Goal: Obtain resource: Download file/media

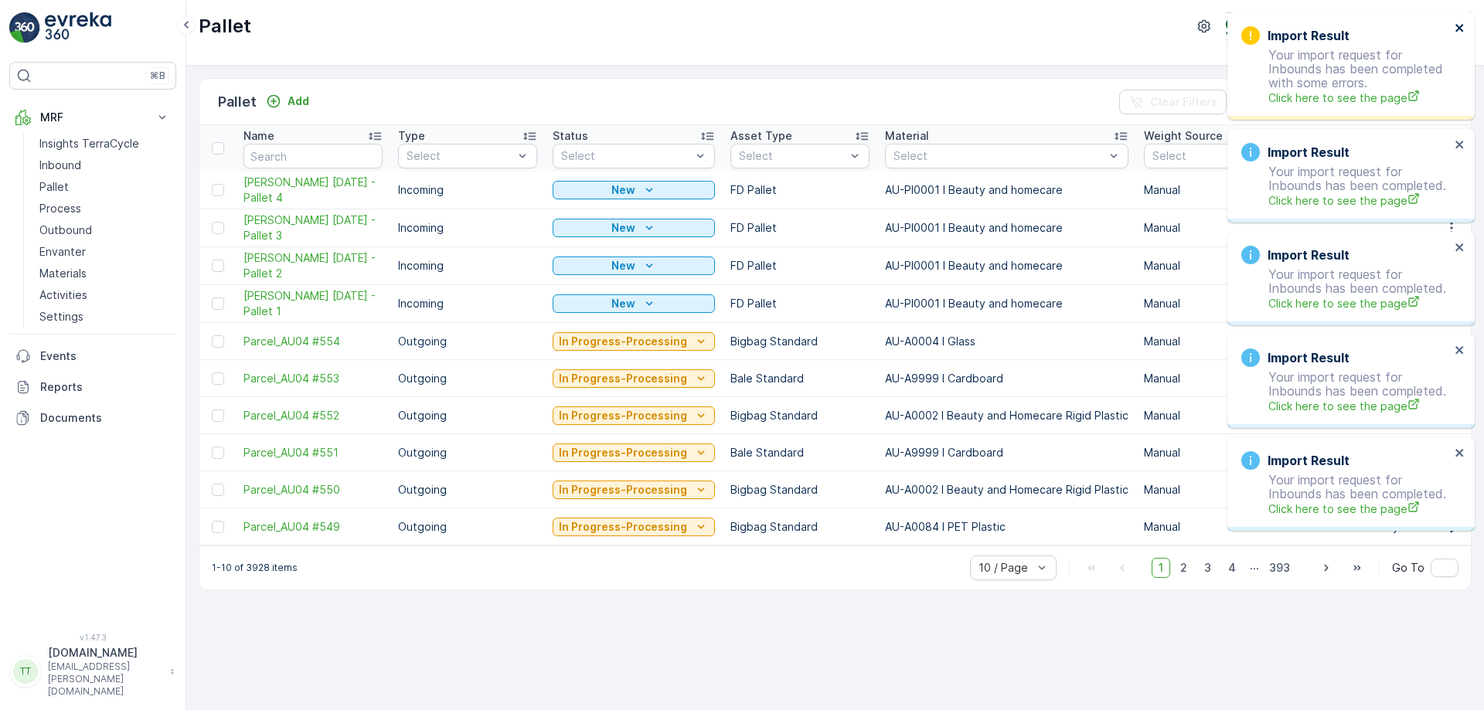
click at [1461, 24] on icon "close" at bounding box center [1459, 28] width 11 height 12
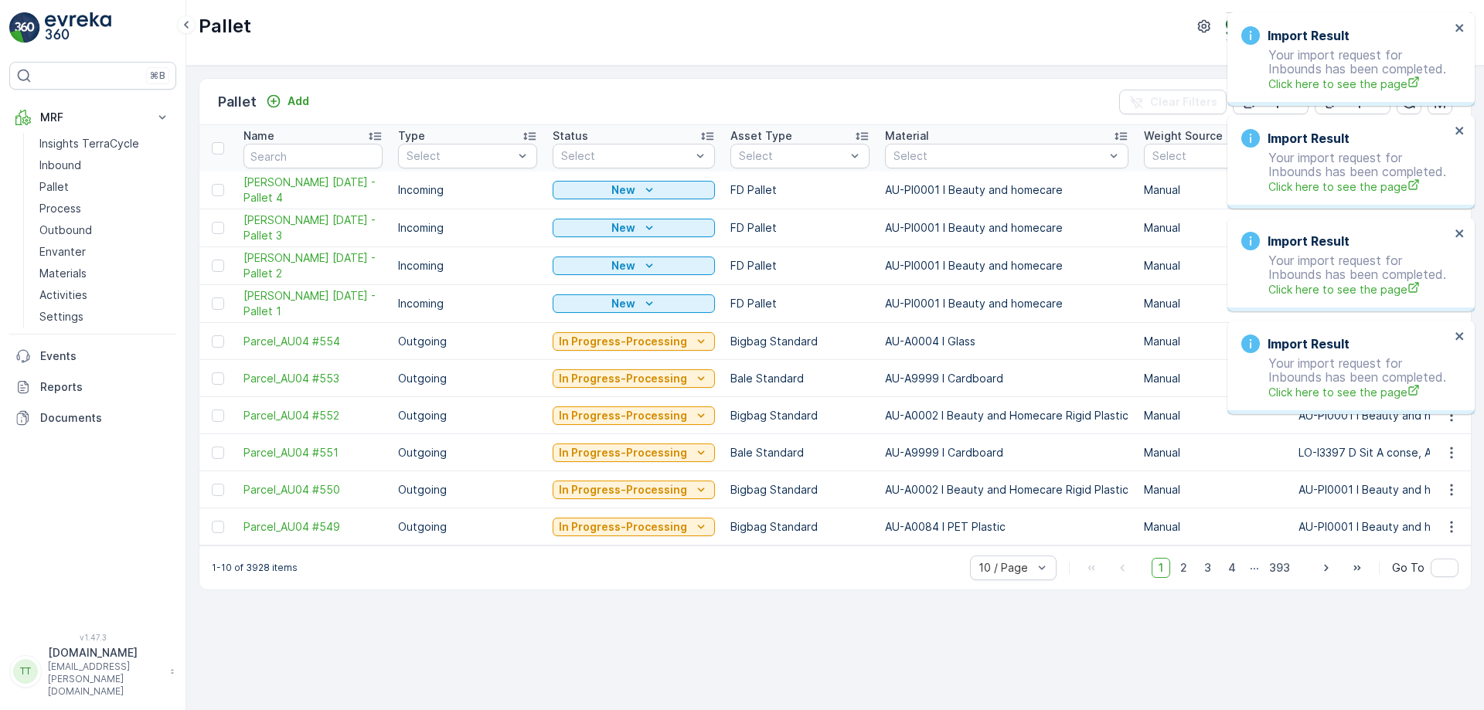
click at [1461, 24] on div "Import Result Your import request for Inbounds has been completed. Click here t…" at bounding box center [1350, 59] width 247 height 94
click at [1461, 24] on icon "close" at bounding box center [1459, 28] width 11 height 12
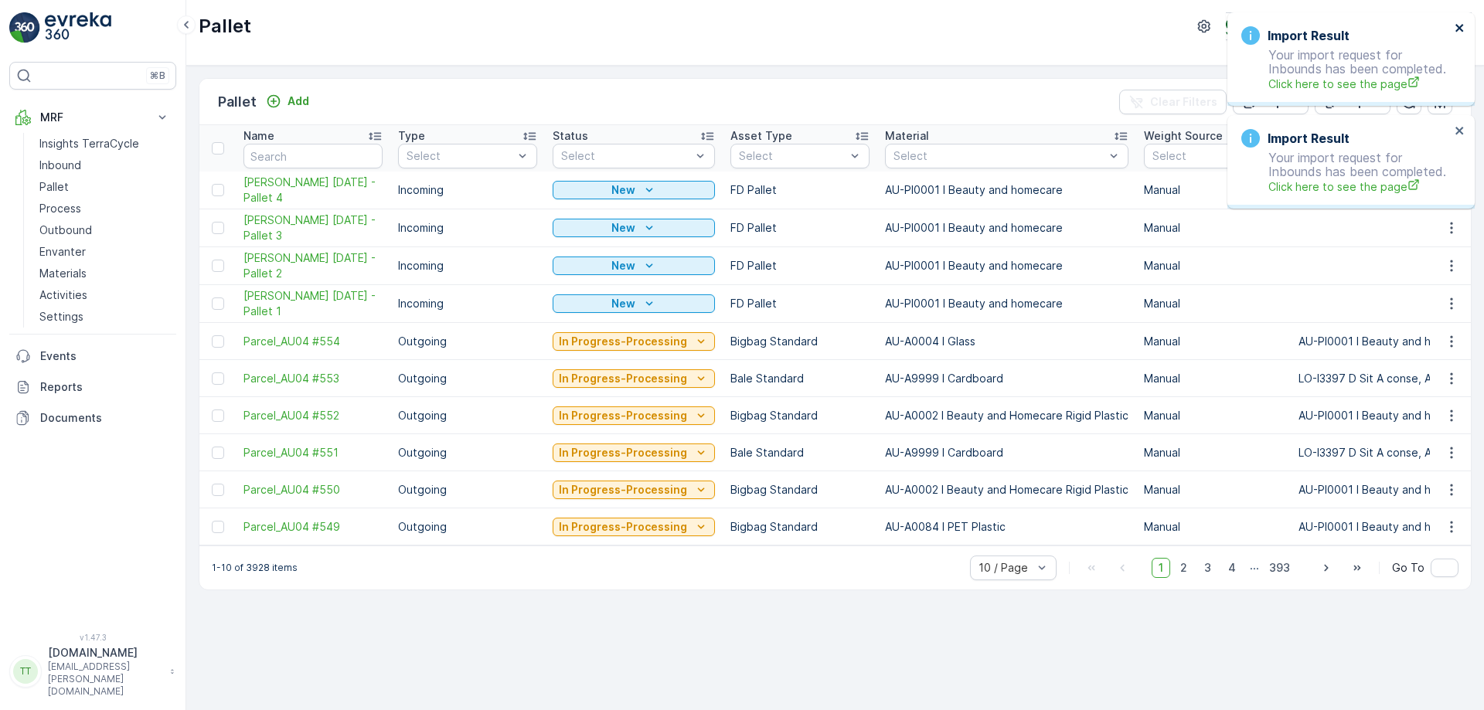
click at [1461, 24] on icon "close" at bounding box center [1459, 28] width 11 height 12
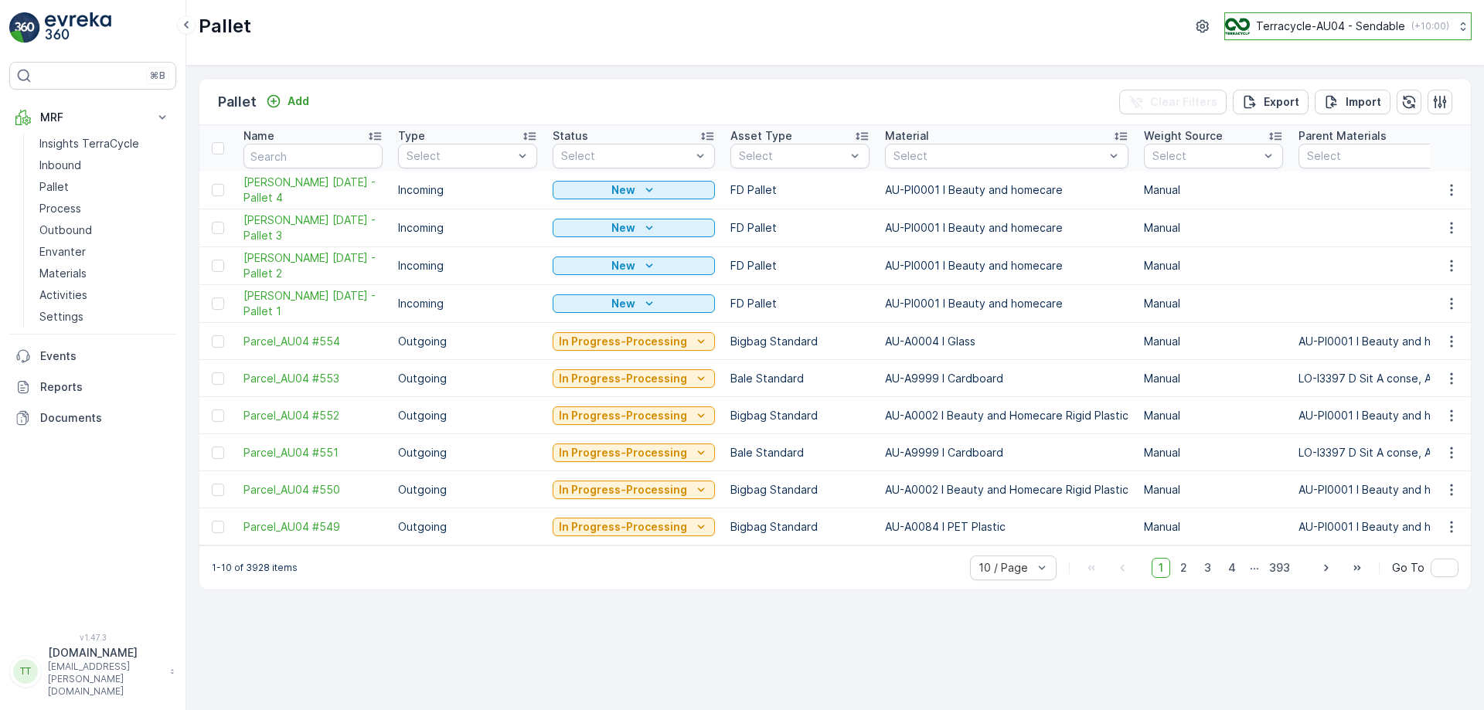
click at [1304, 29] on p "Terracycle-AU04 - Sendable" at bounding box center [1330, 26] width 149 height 15
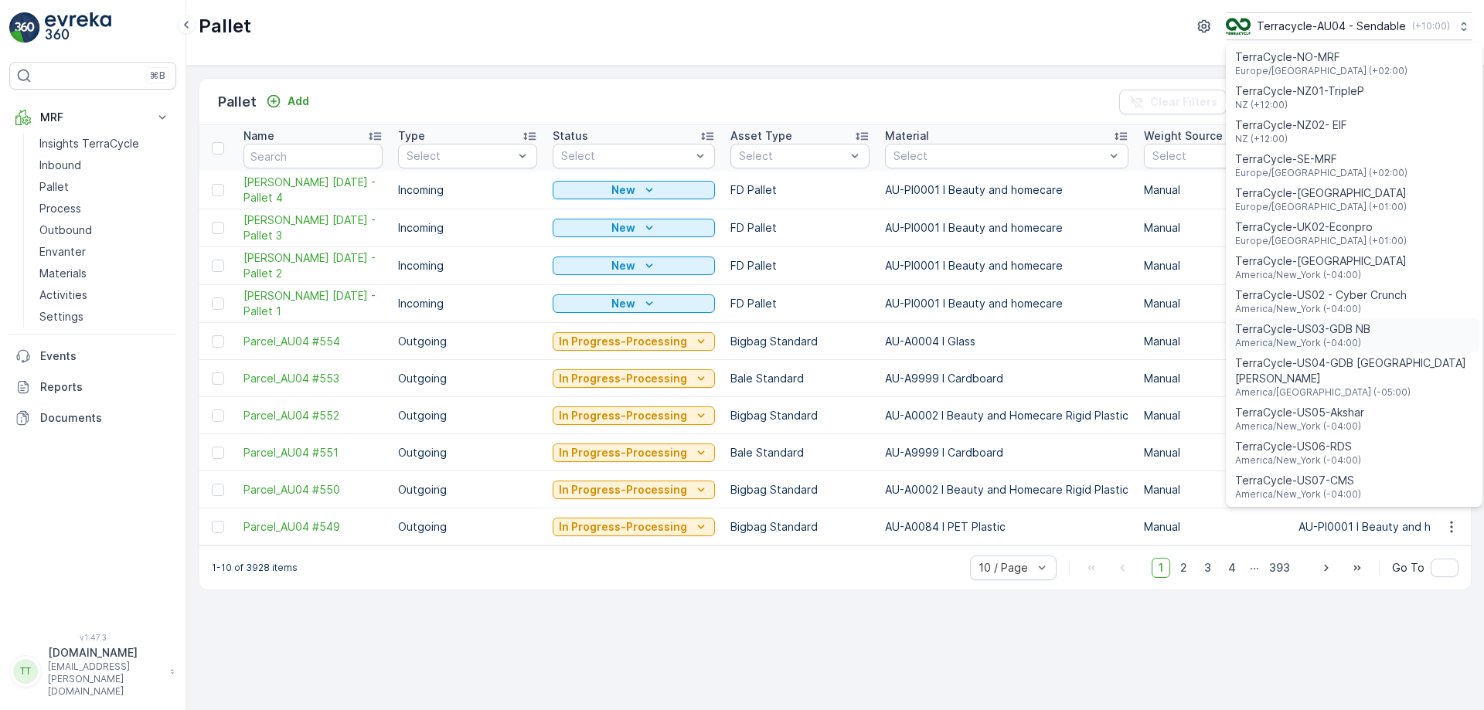
scroll to position [724, 0]
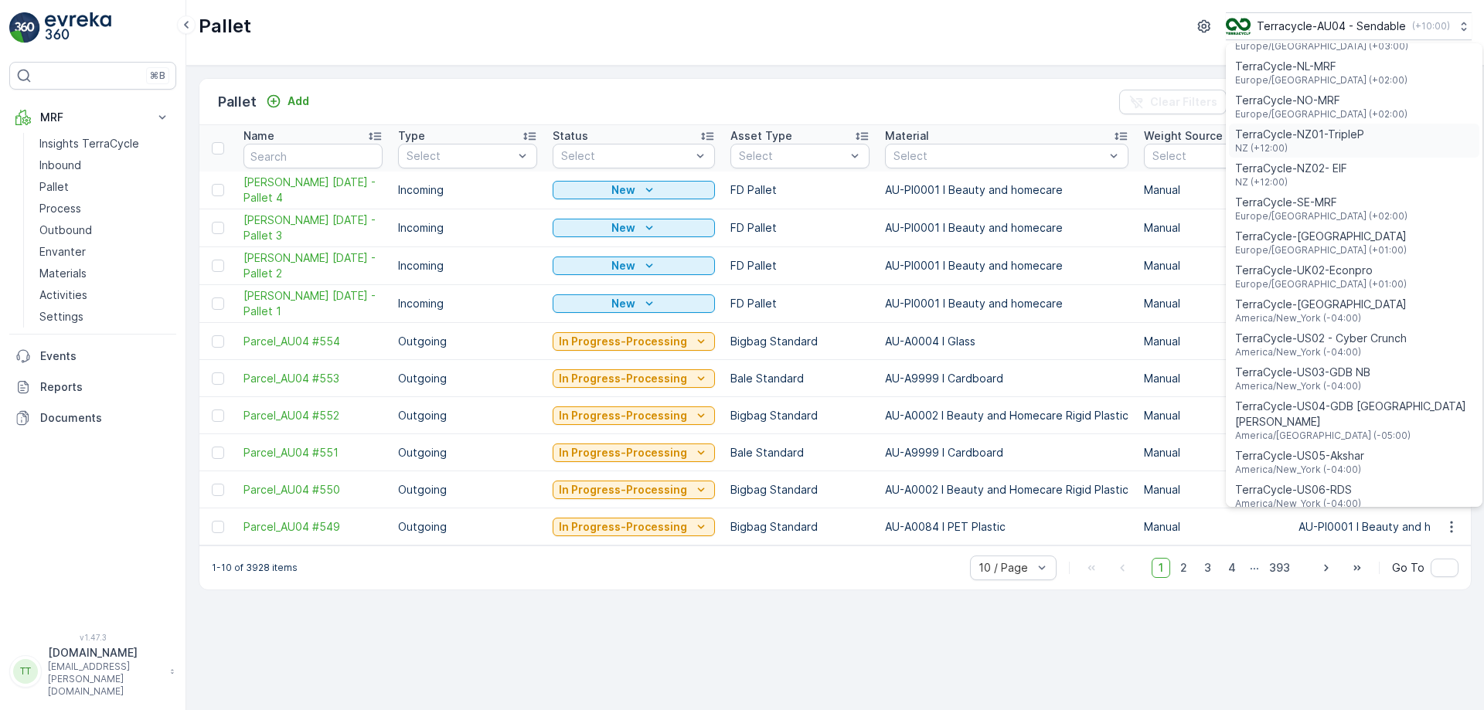
click at [1395, 128] on div "TerraCycle-NZ01-TripleP NZ (+12:00)" at bounding box center [1354, 141] width 250 height 34
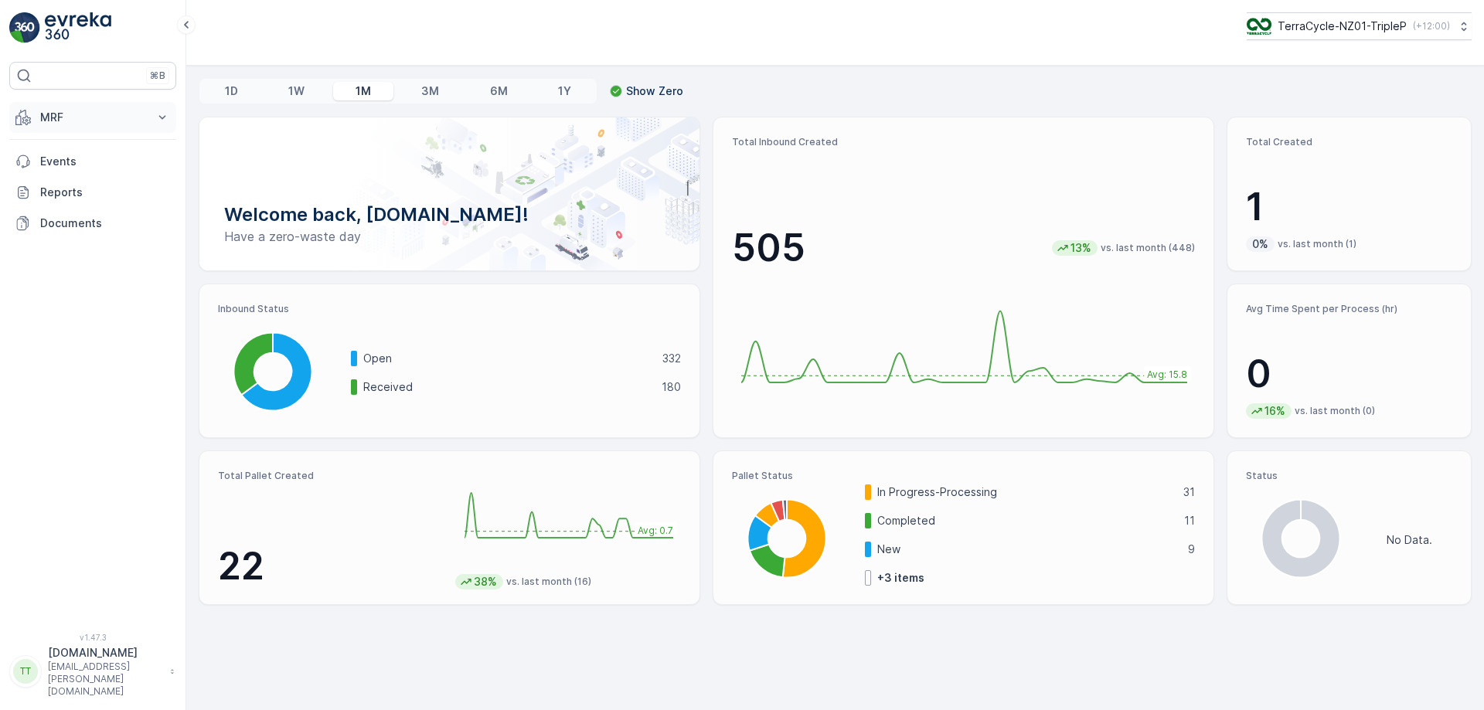
click at [134, 130] on button "MRF" at bounding box center [92, 117] width 167 height 31
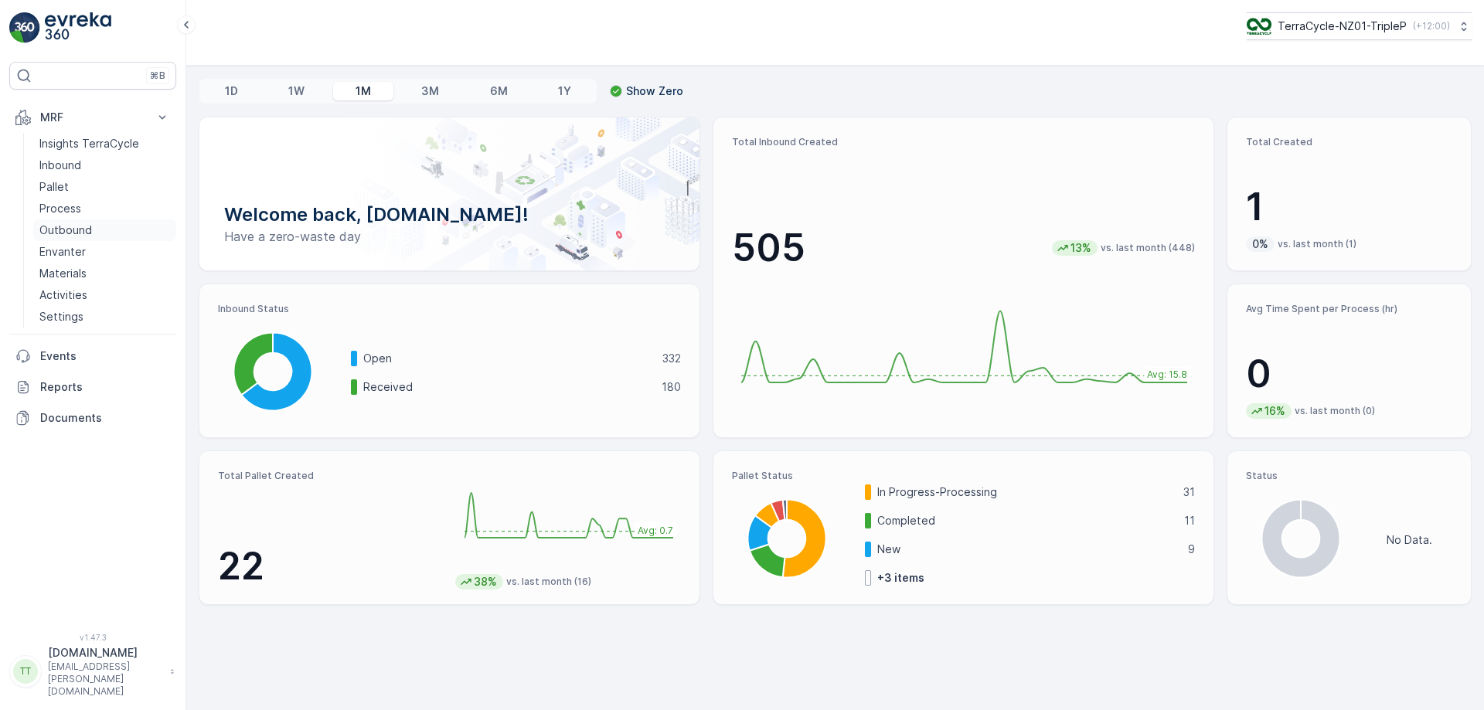
click at [71, 227] on p "Outbound" at bounding box center [65, 230] width 53 height 15
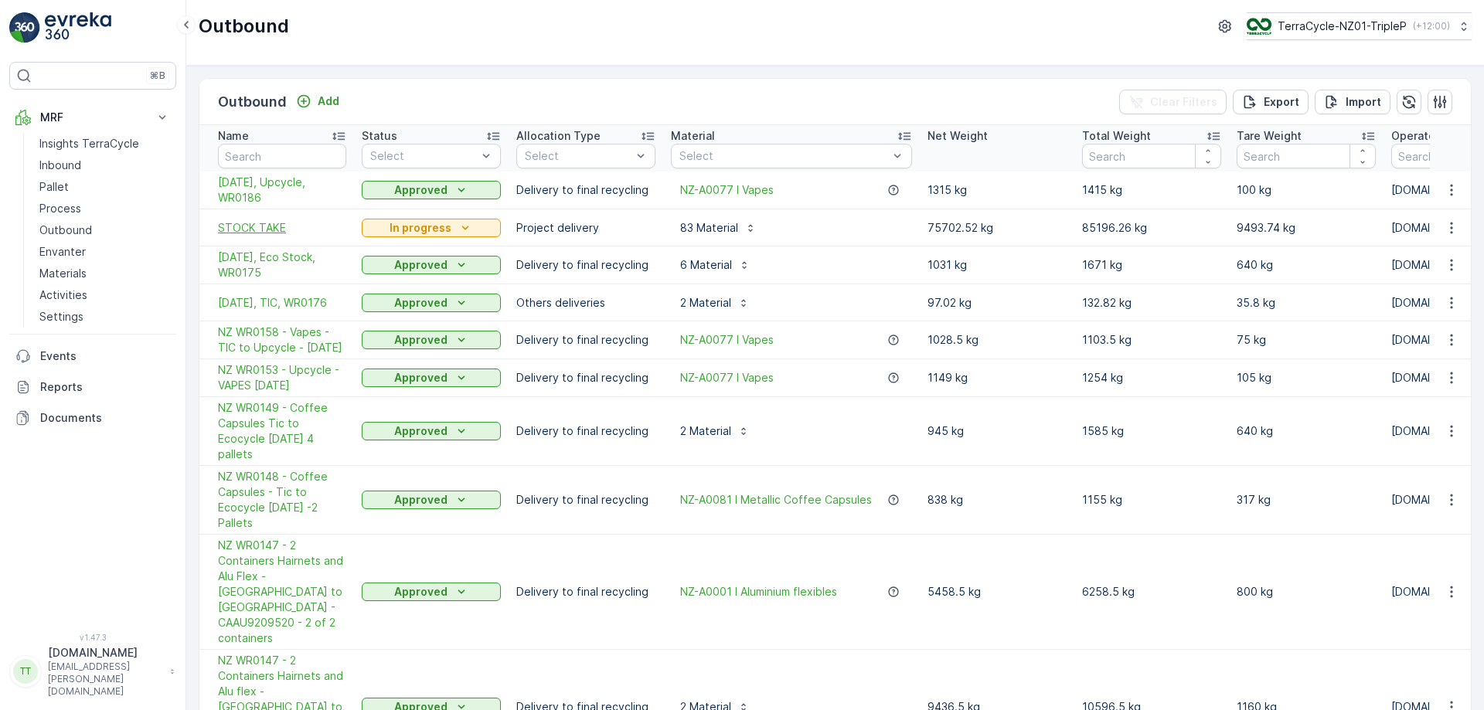
click at [267, 224] on span "STOCK TAKE" at bounding box center [282, 227] width 128 height 15
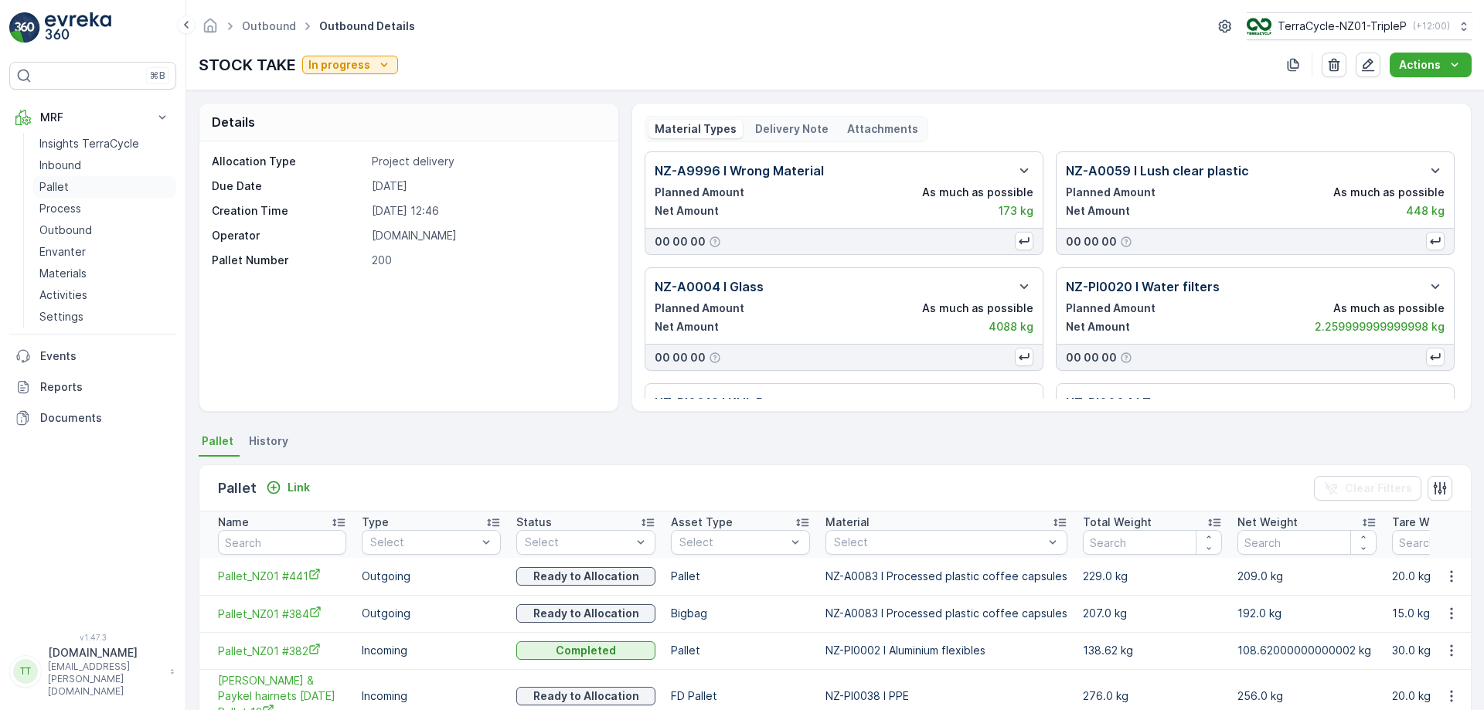
click at [73, 180] on link "Pallet" at bounding box center [104, 187] width 143 height 22
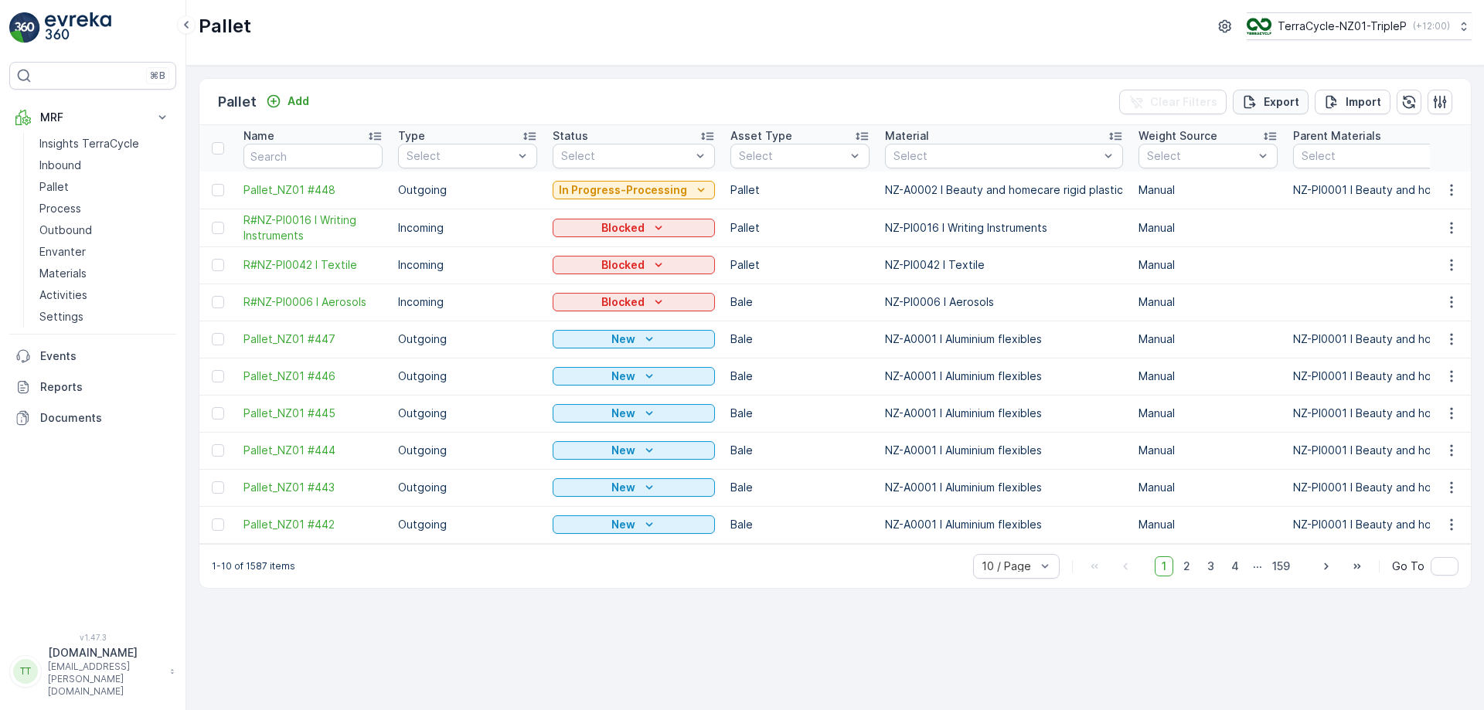
click at [1284, 97] on p "Export" at bounding box center [1282, 101] width 36 height 15
click at [1283, 85] on span "reports" at bounding box center [1359, 84] width 182 height 16
click at [1458, 29] on icon "close" at bounding box center [1459, 28] width 8 height 8
click at [1361, 22] on p "TerraCycle-NZ01-TripleP" at bounding box center [1341, 26] width 129 height 15
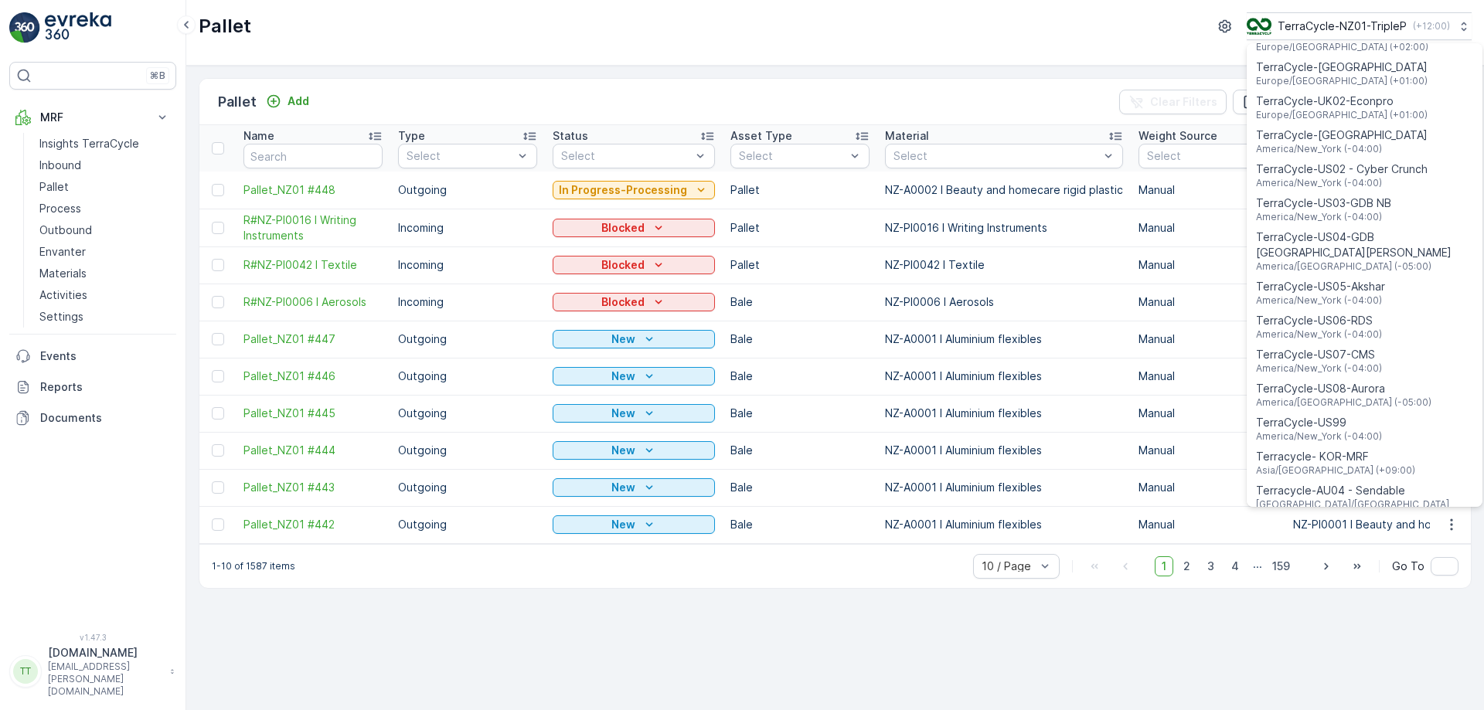
scroll to position [1111, 0]
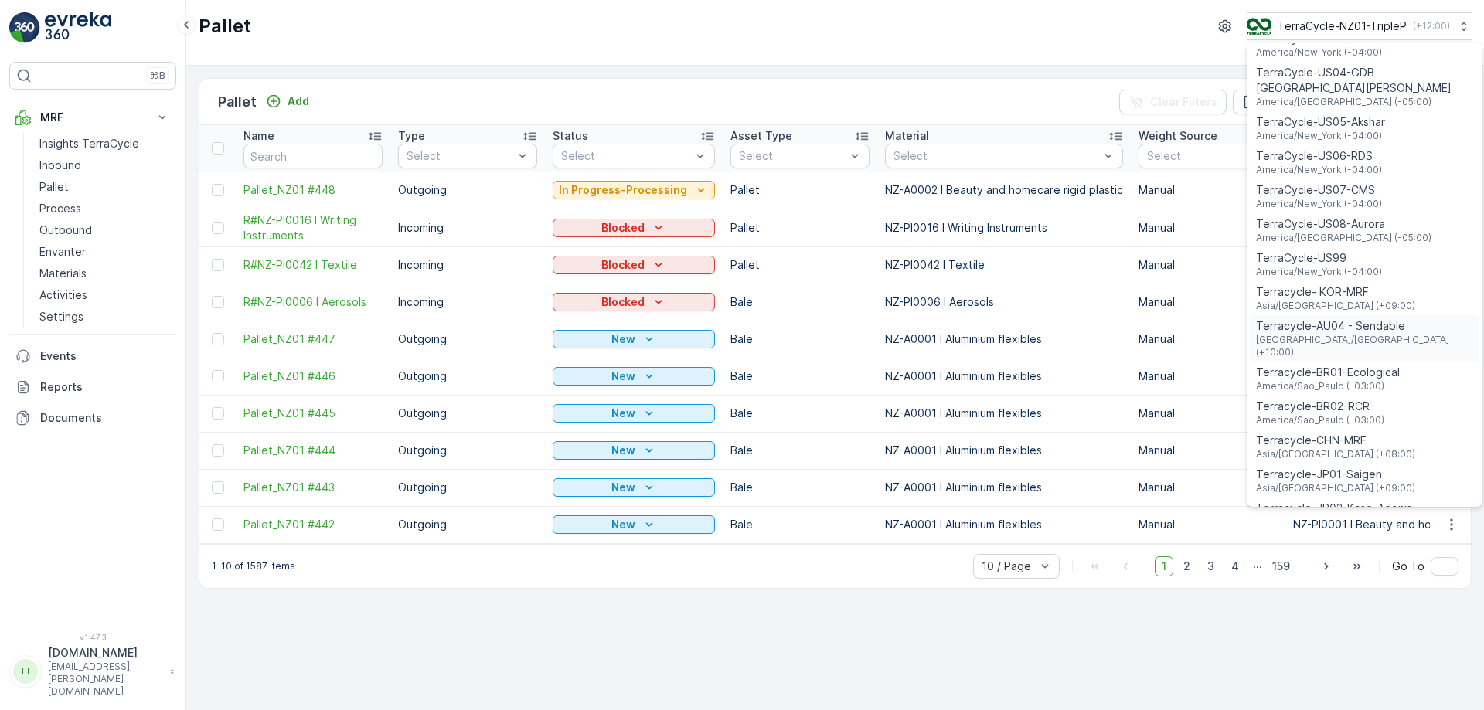
click at [1347, 318] on span "Terracycle-AU04 - Sendable" at bounding box center [1364, 325] width 217 height 15
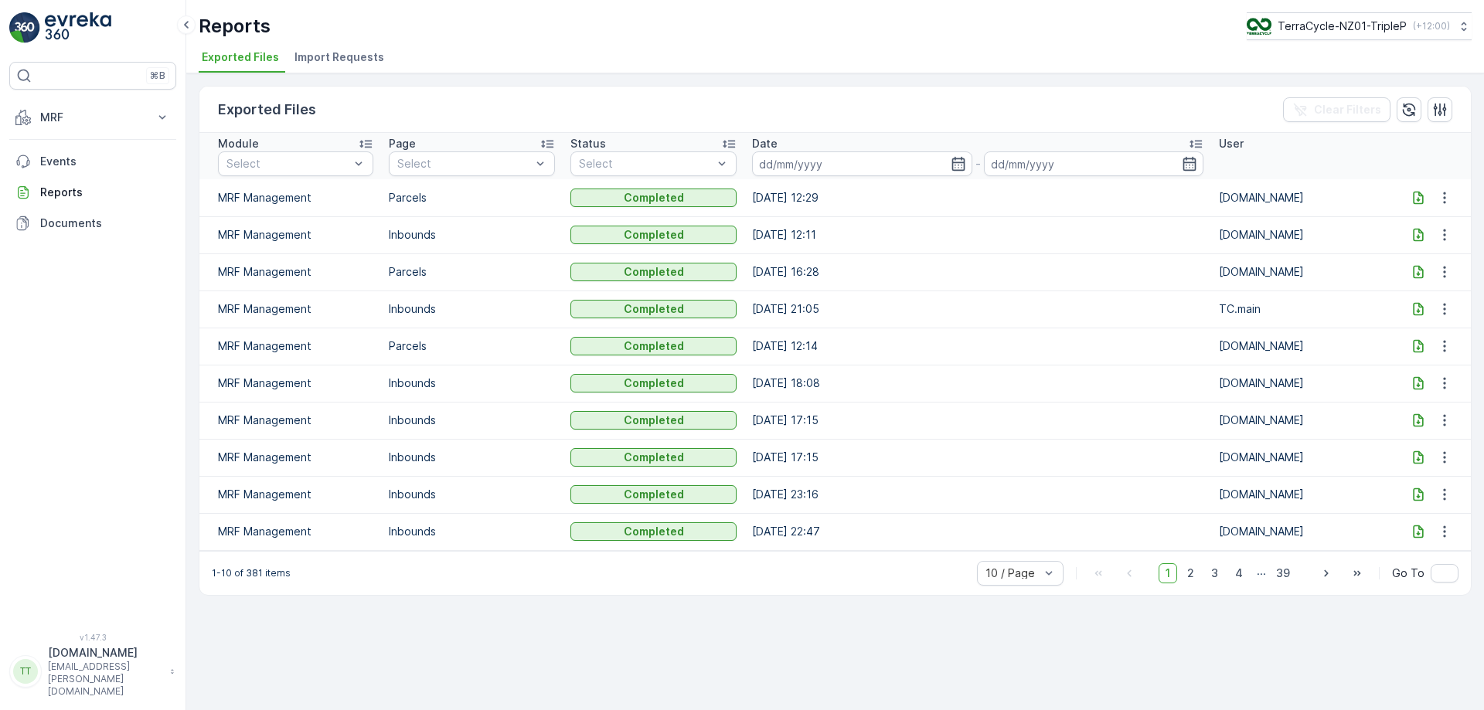
click at [1406, 197] on div at bounding box center [1418, 197] width 25 height 15
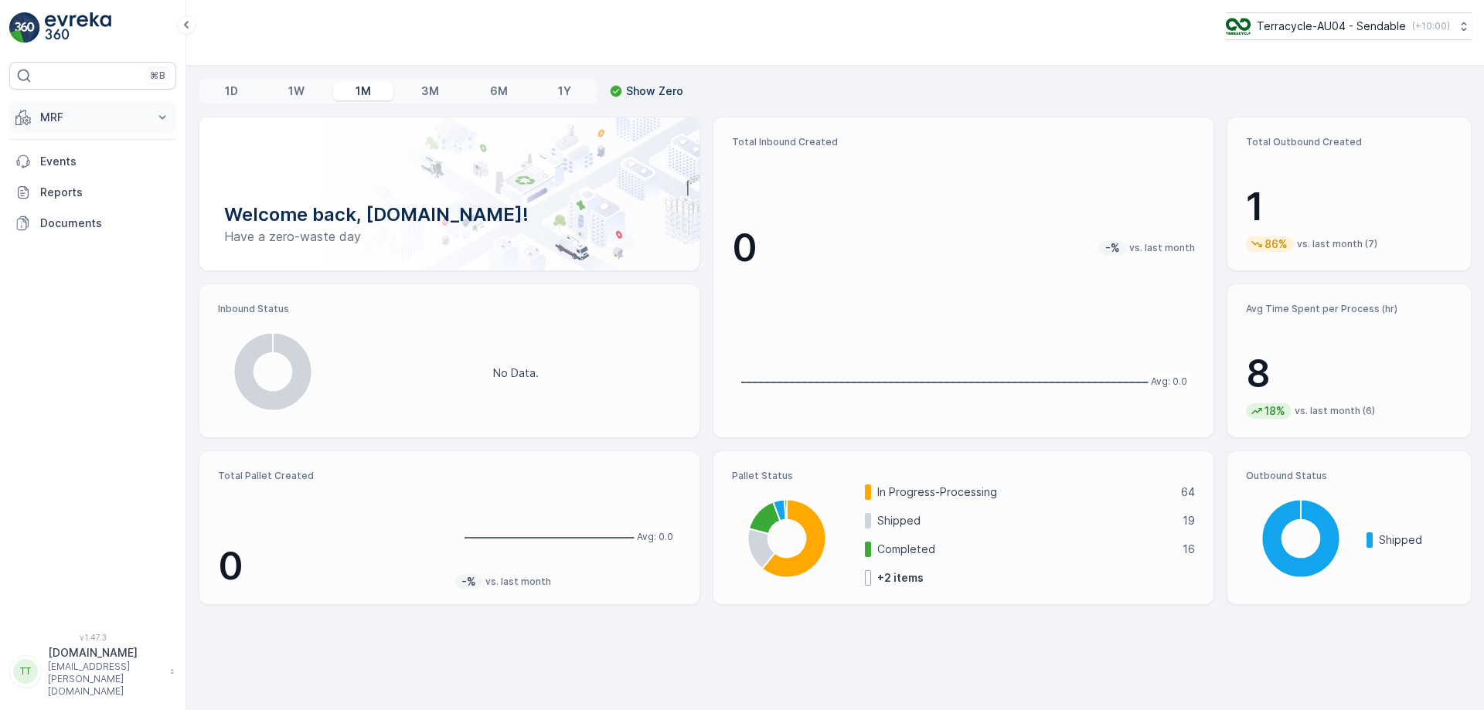
click at [162, 128] on button "MRF" at bounding box center [92, 117] width 167 height 31
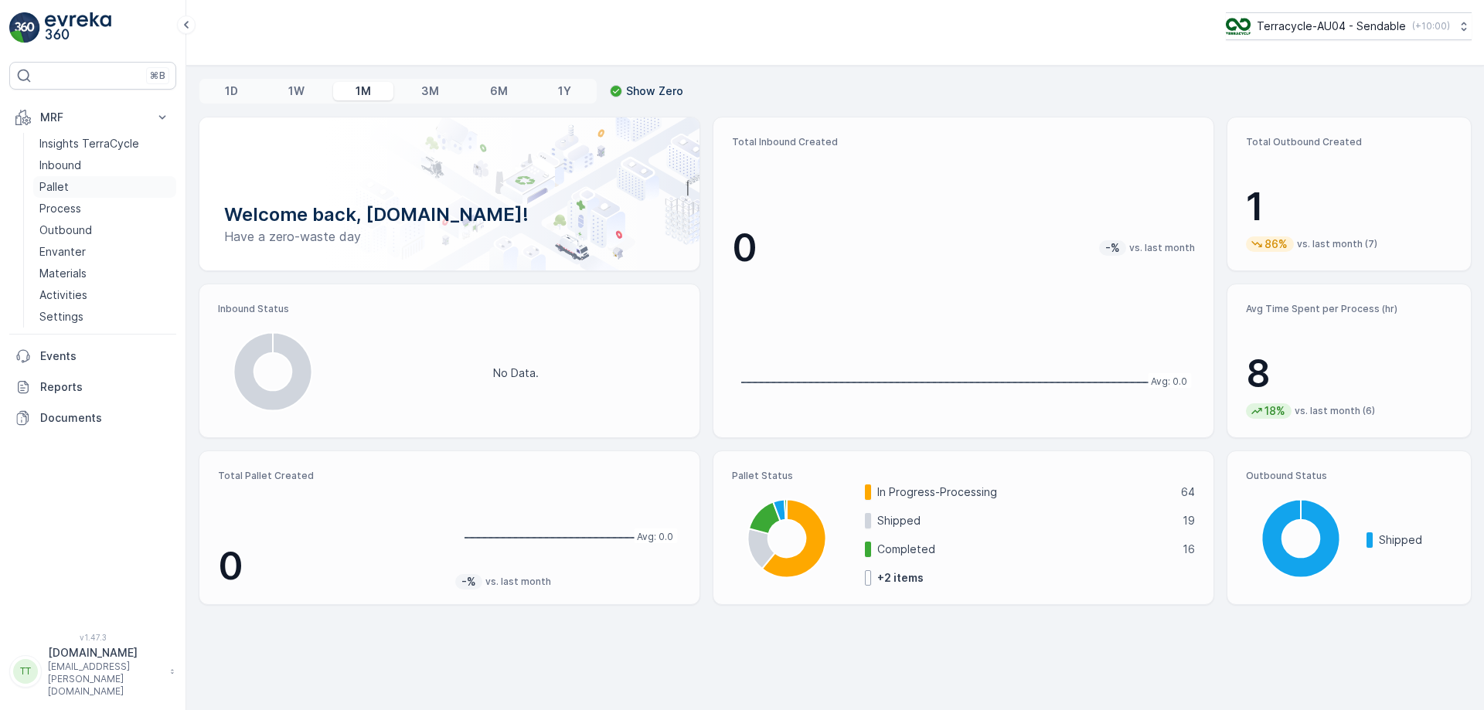
click at [83, 187] on link "Pallet" at bounding box center [104, 187] width 143 height 22
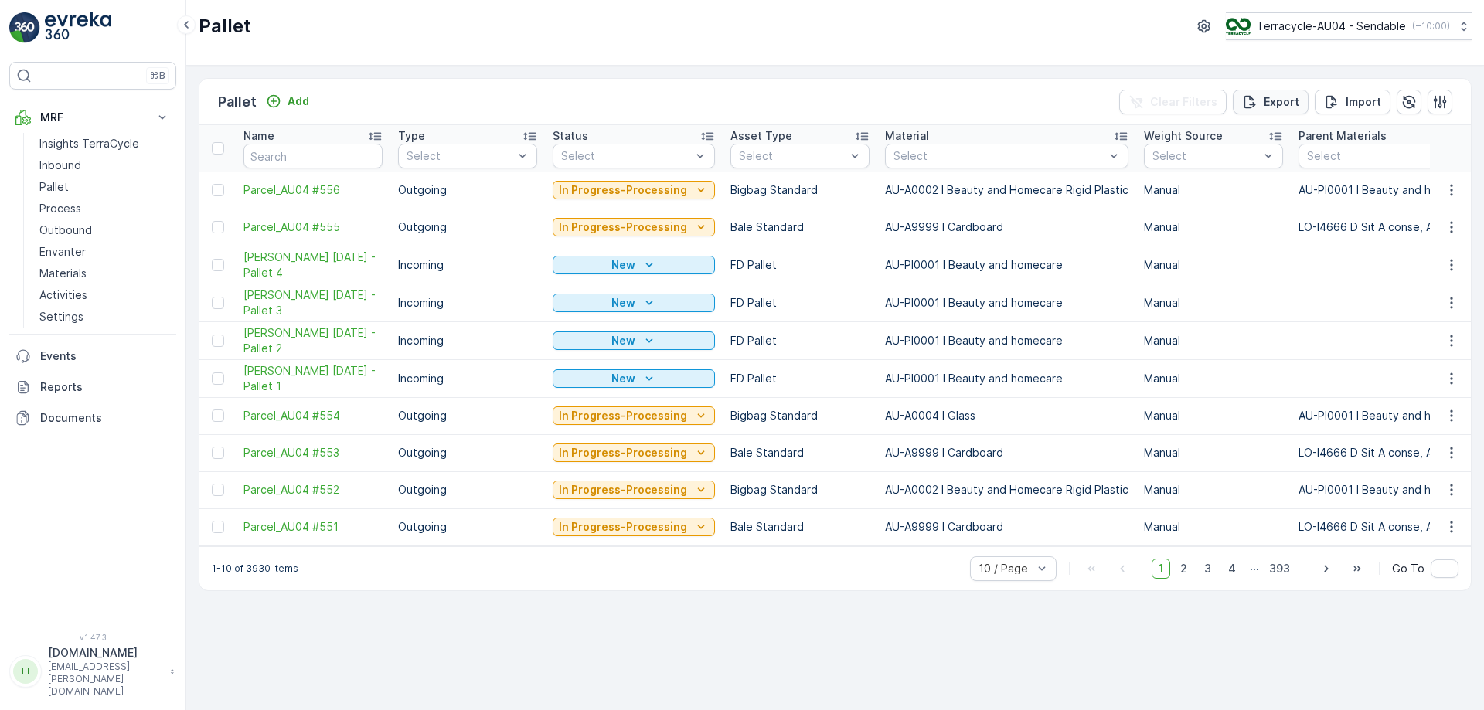
click at [1293, 105] on p "Export" at bounding box center [1282, 101] width 36 height 15
click at [1293, 81] on span "reports" at bounding box center [1359, 84] width 182 height 16
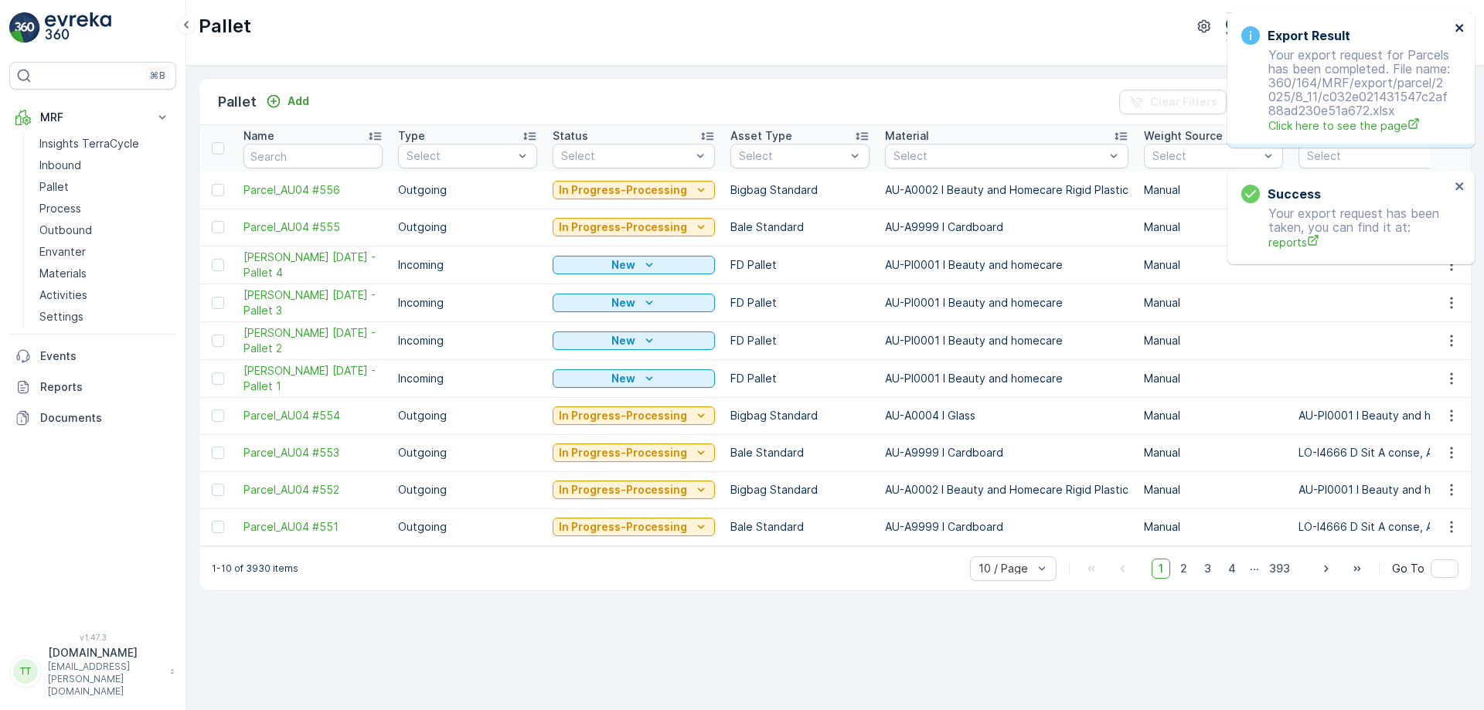
click at [1464, 26] on icon "close" at bounding box center [1459, 28] width 11 height 12
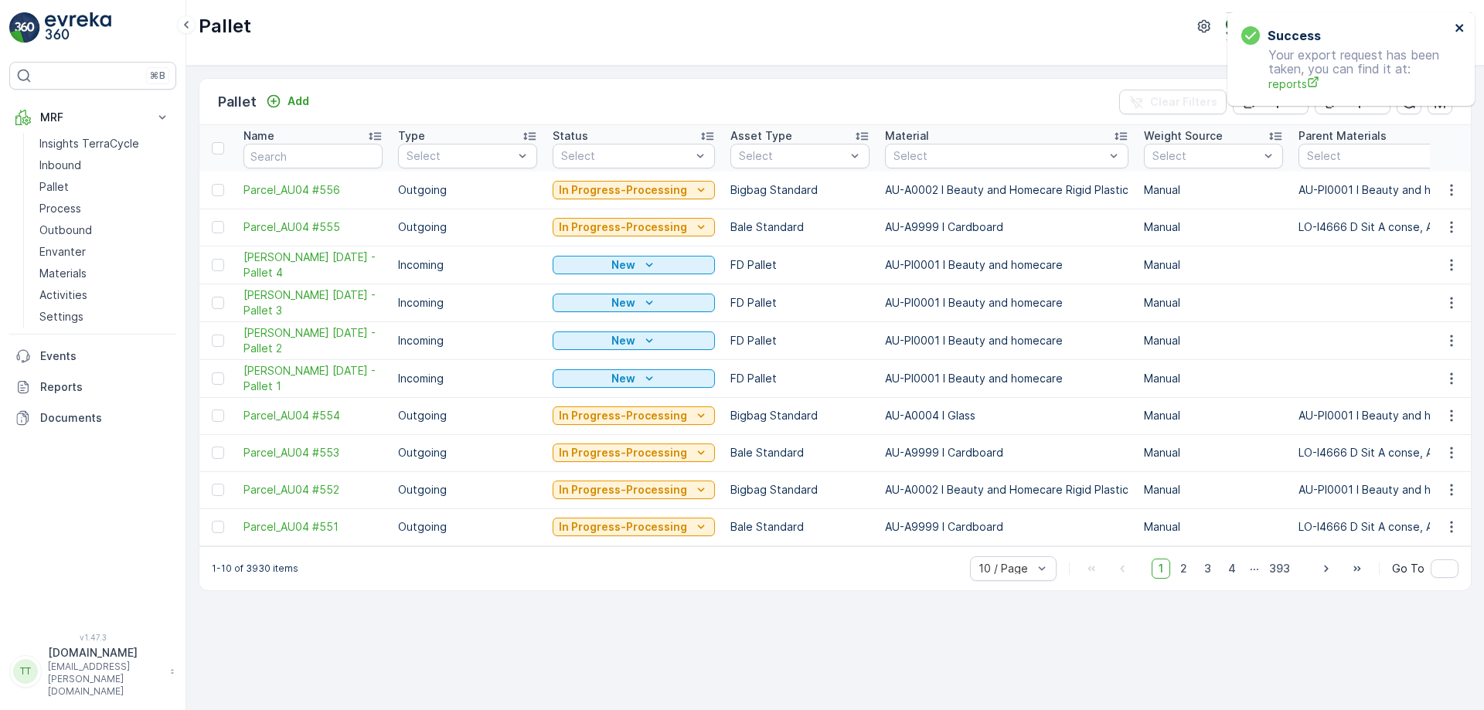
click at [1464, 26] on icon "close" at bounding box center [1459, 28] width 11 height 12
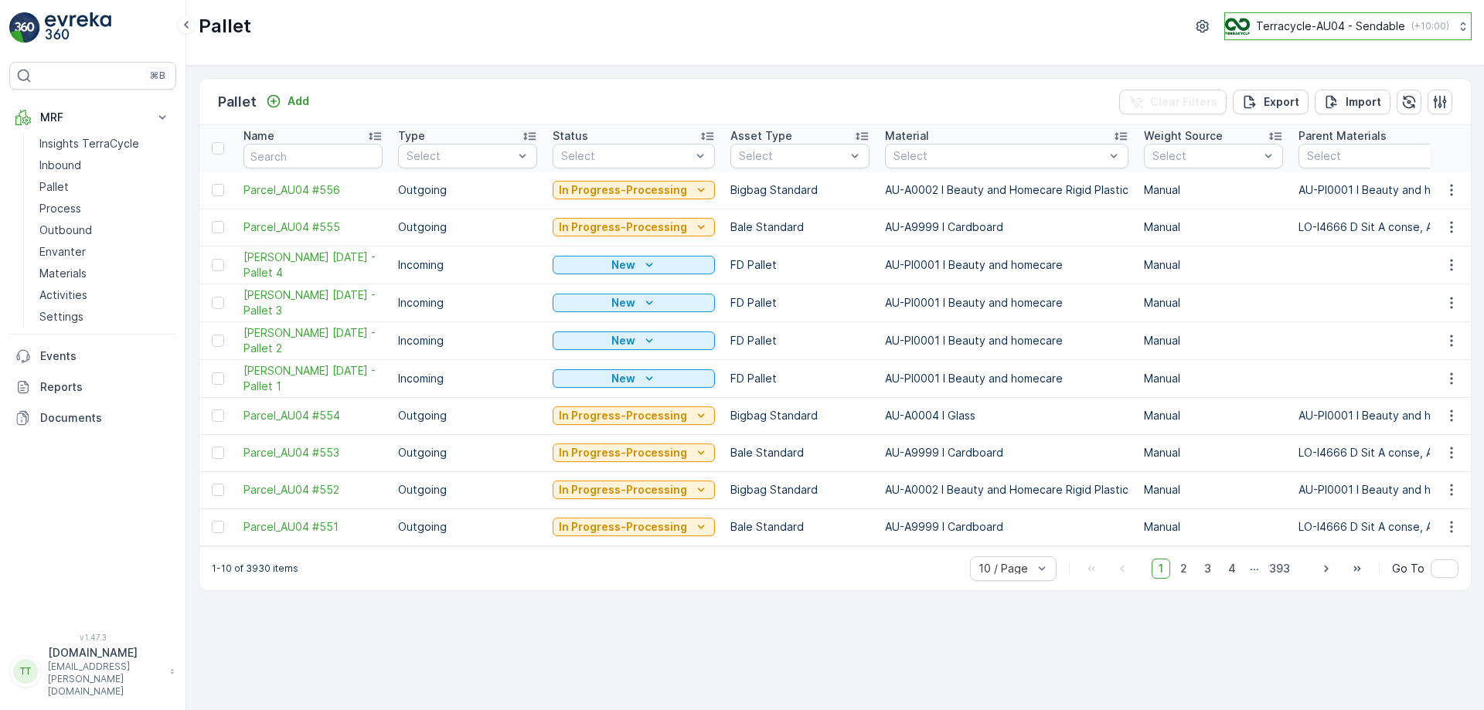
click at [1352, 20] on p "Terracycle-AU04 - Sendable" at bounding box center [1330, 26] width 149 height 15
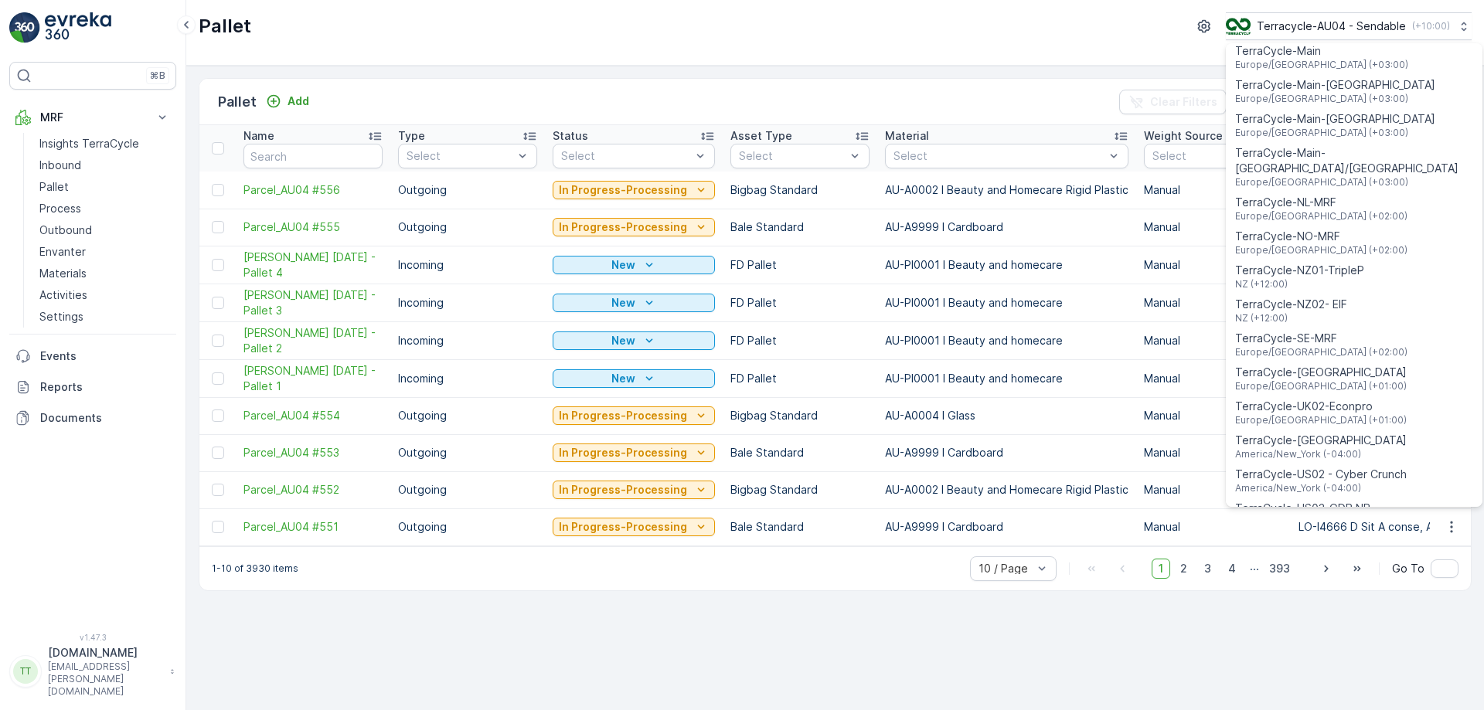
scroll to position [610, 0]
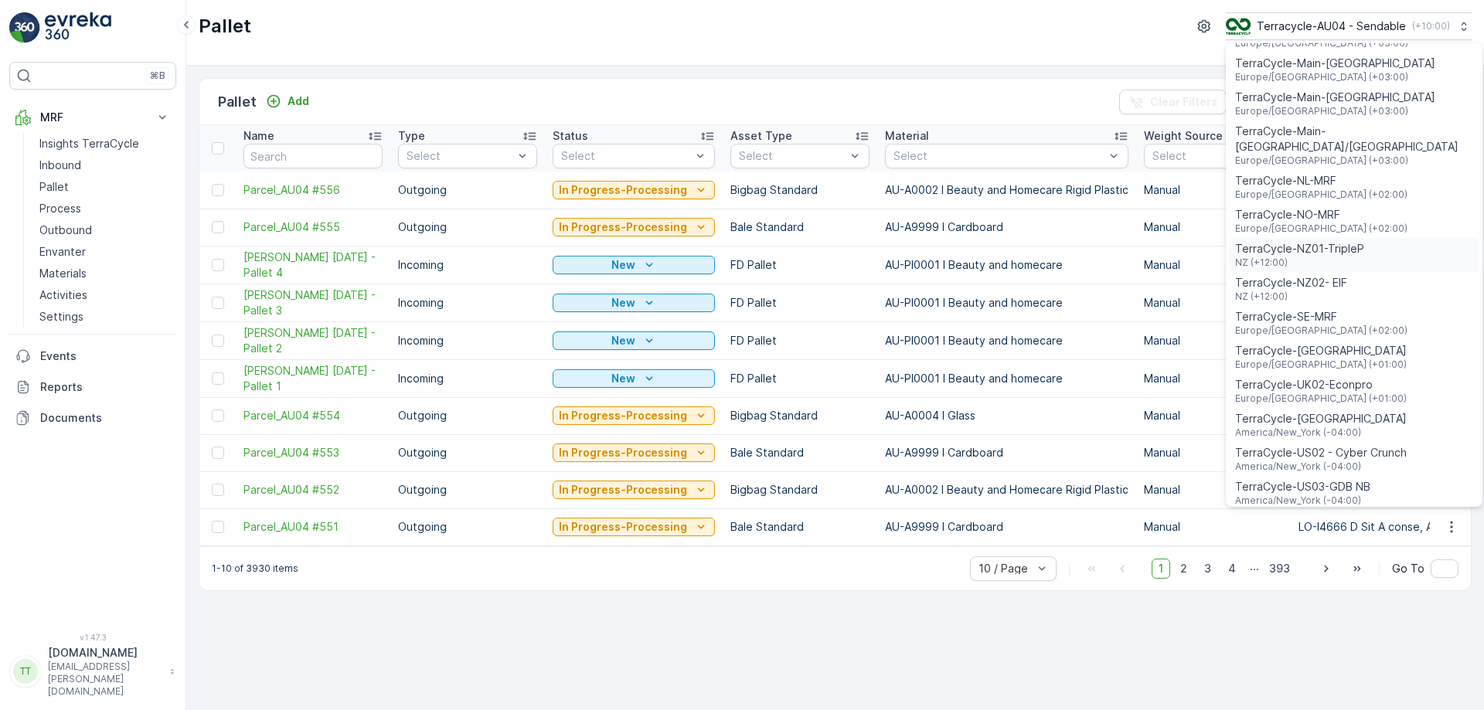
click at [1345, 257] on span "NZ (+12:00)" at bounding box center [1299, 263] width 129 height 12
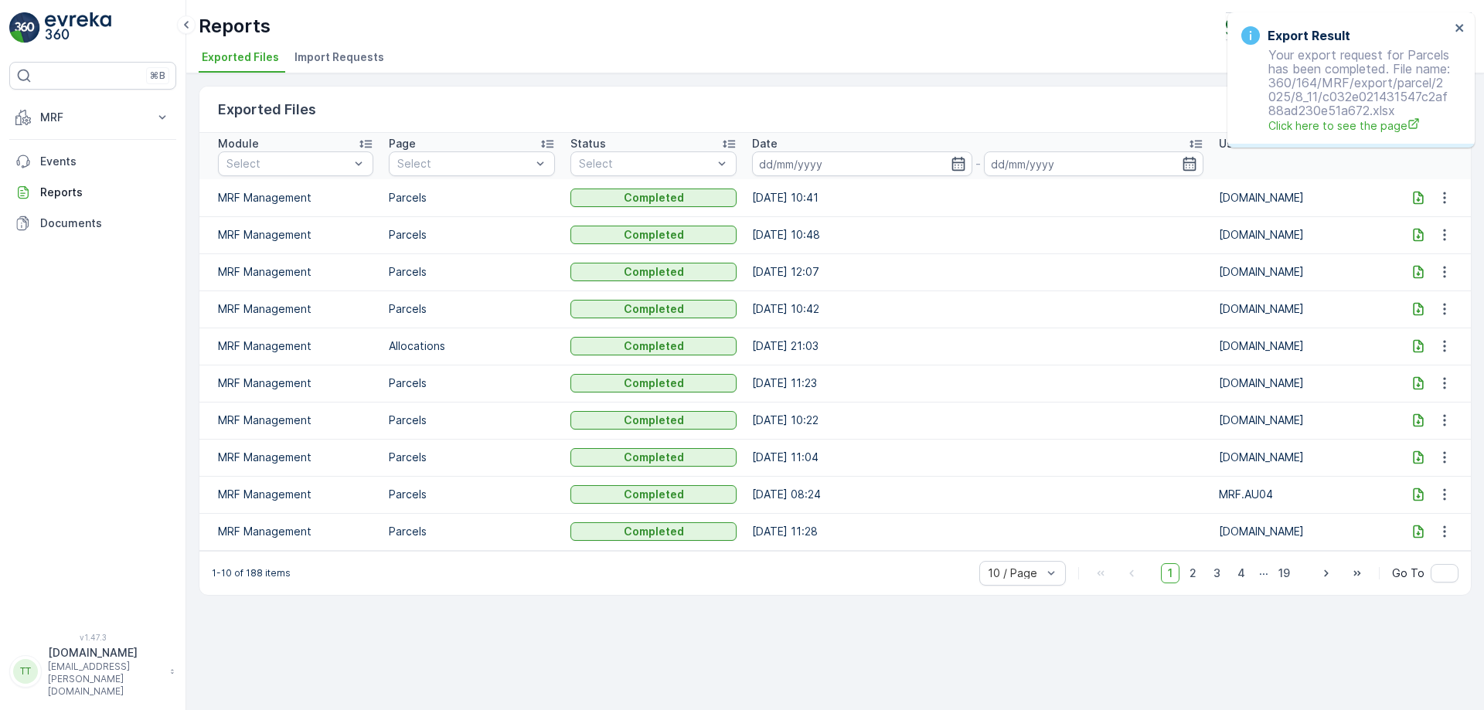
click at [1426, 204] on div at bounding box center [1418, 197] width 25 height 15
click at [1414, 200] on icon at bounding box center [1417, 197] width 15 height 15
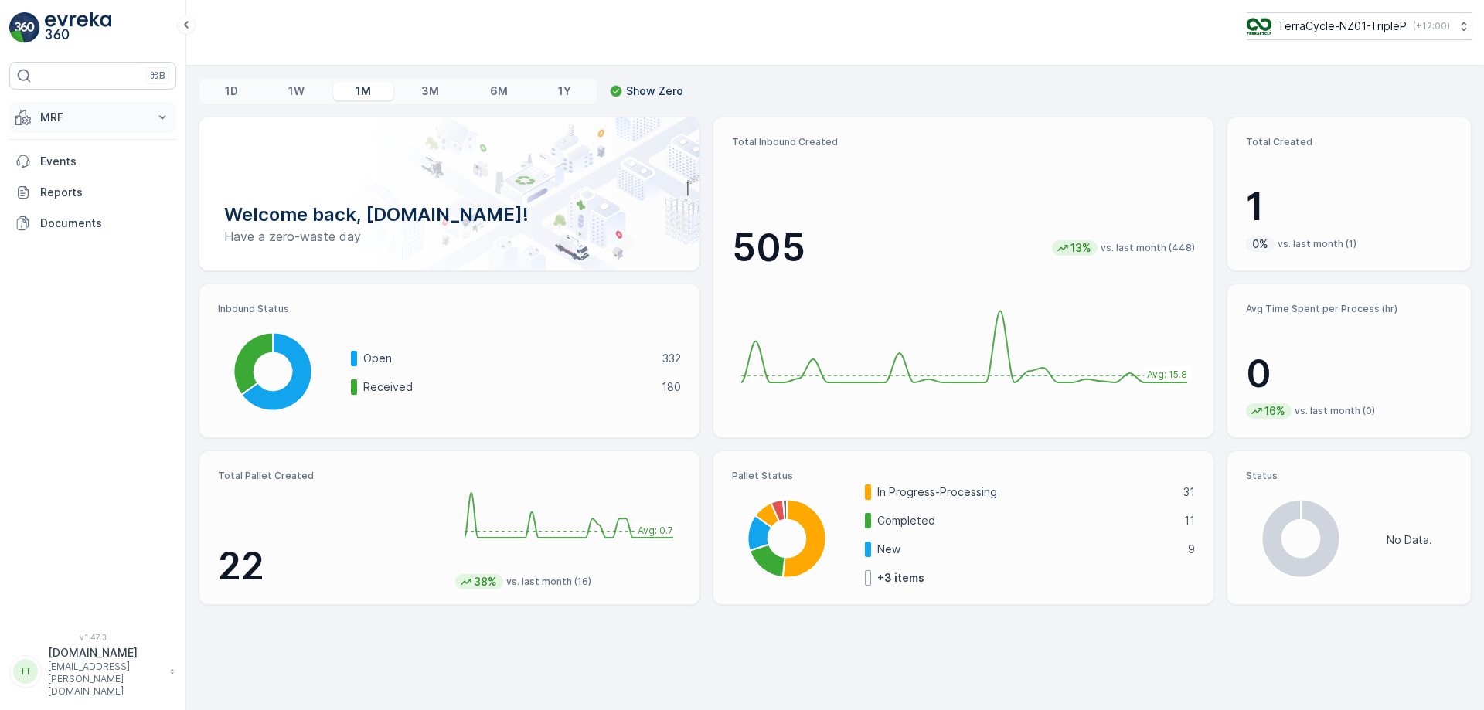
click at [110, 116] on p "MRF" at bounding box center [92, 117] width 105 height 15
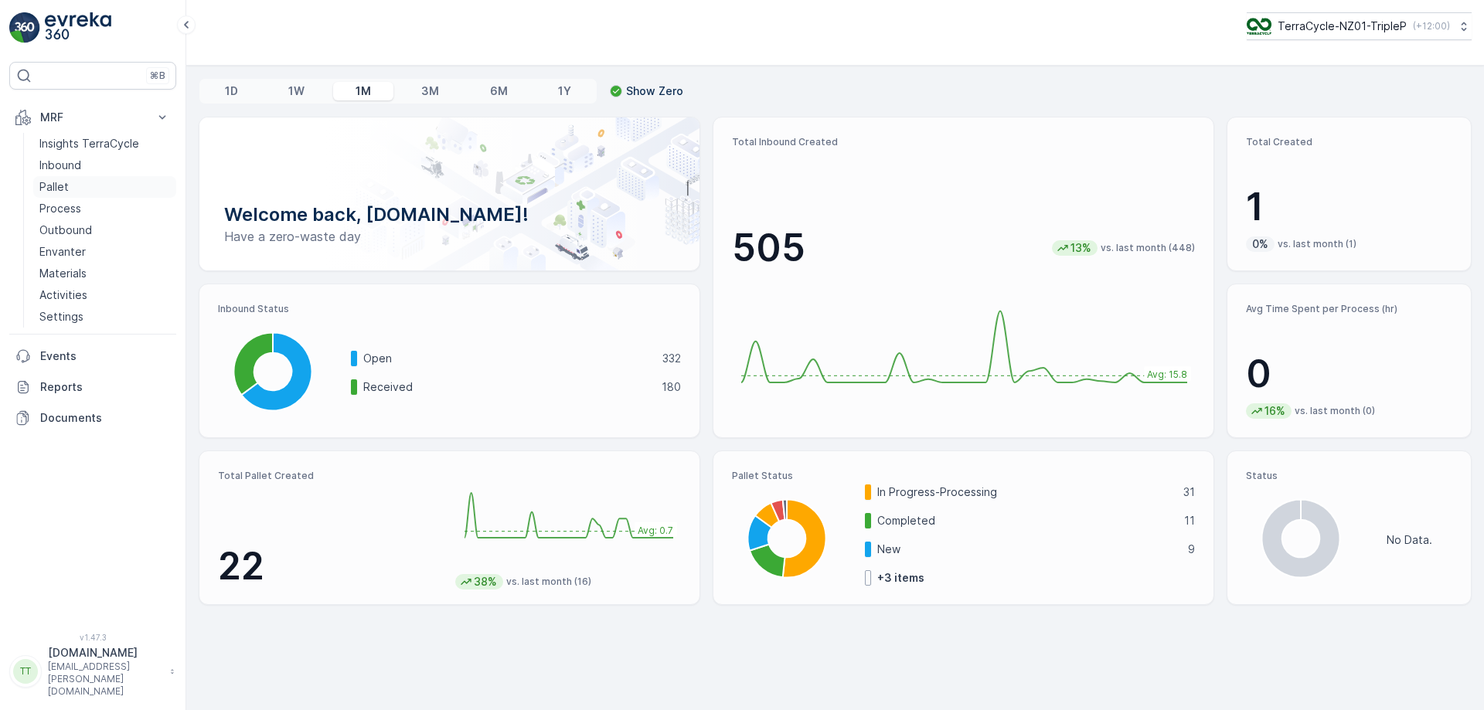
click at [112, 189] on link "Pallet" at bounding box center [104, 187] width 143 height 22
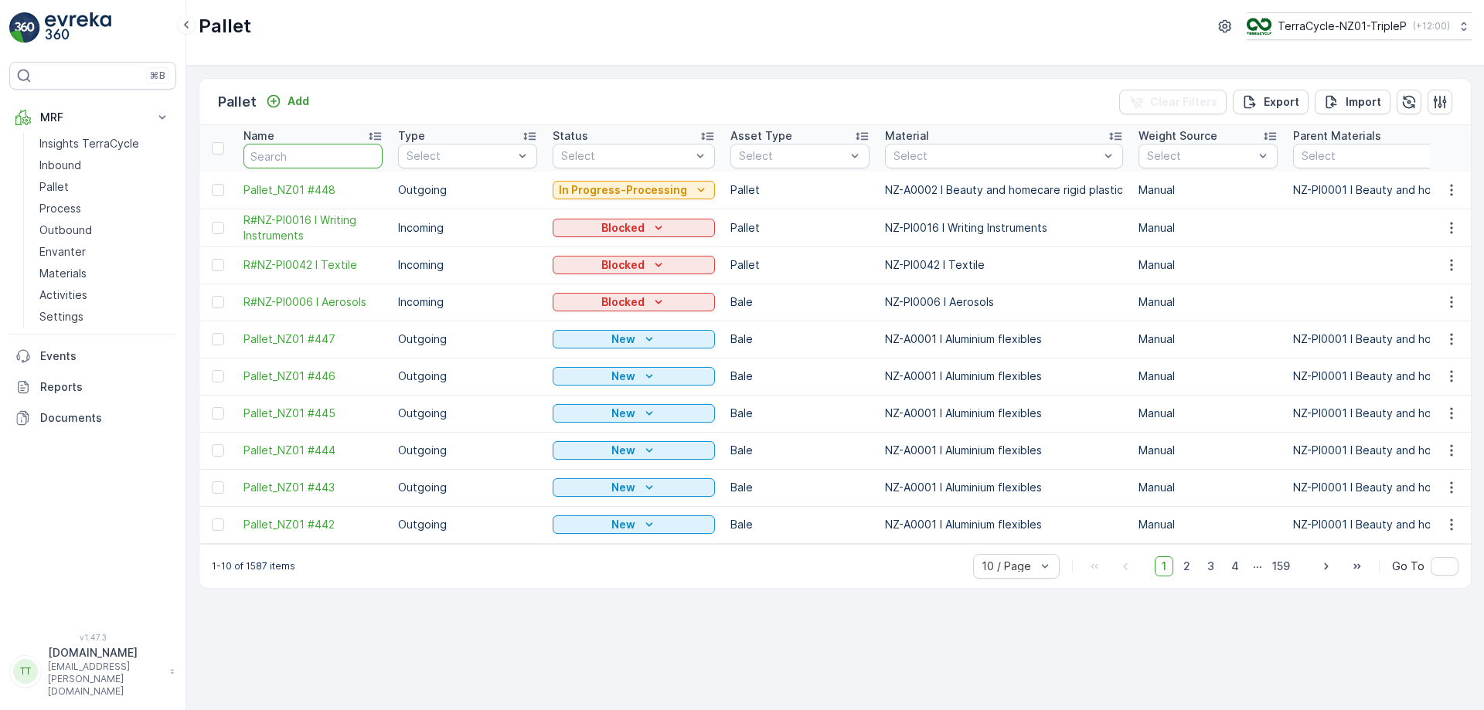
click at [288, 155] on input "text" at bounding box center [312, 156] width 139 height 25
